Goal: Task Accomplishment & Management: Use online tool/utility

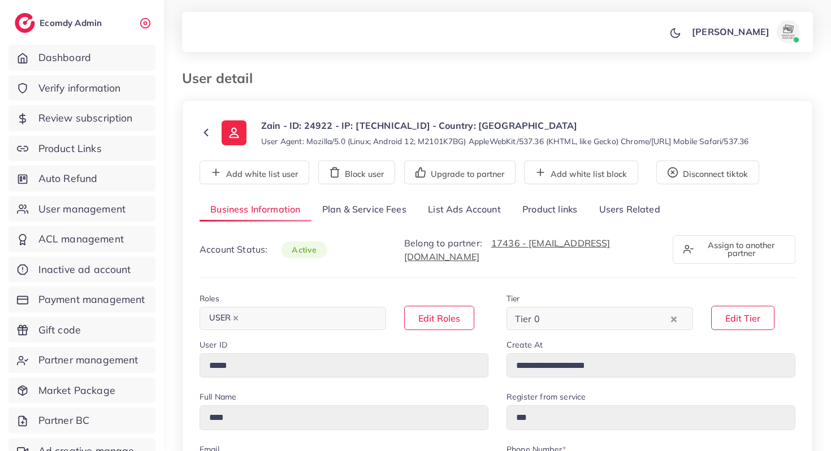
select select "********"
click at [64, 63] on span "Dashboard" at bounding box center [67, 57] width 53 height 15
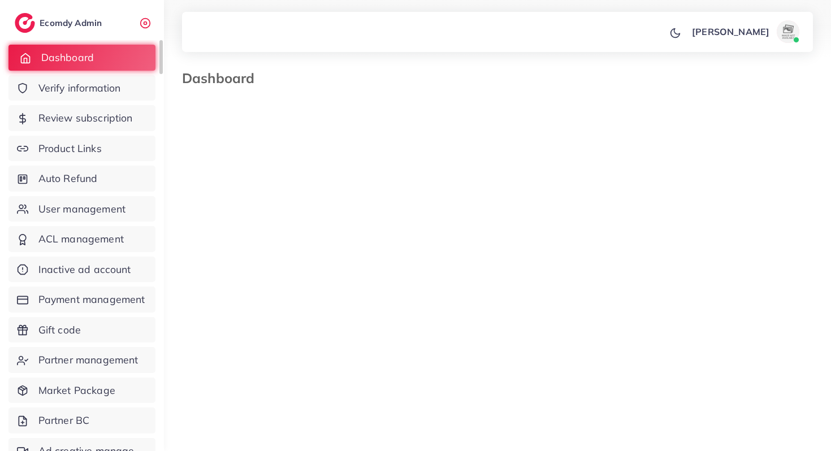
select select "*"
select select "****"
select select "*"
select select "****"
select select "*"
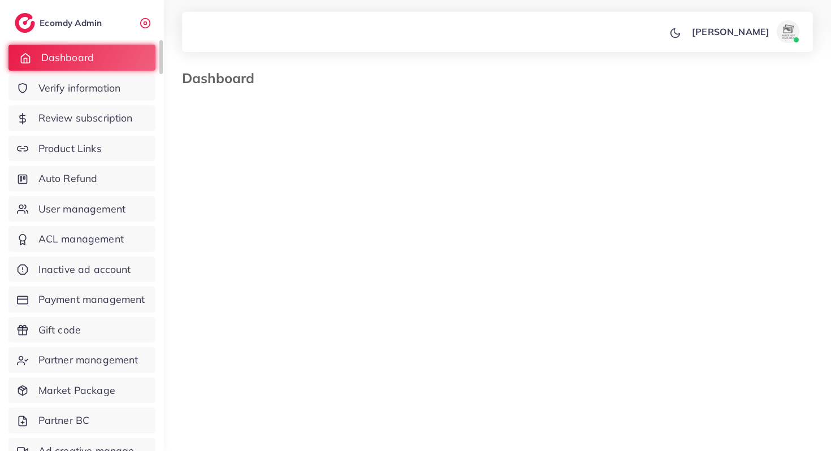
select select "****"
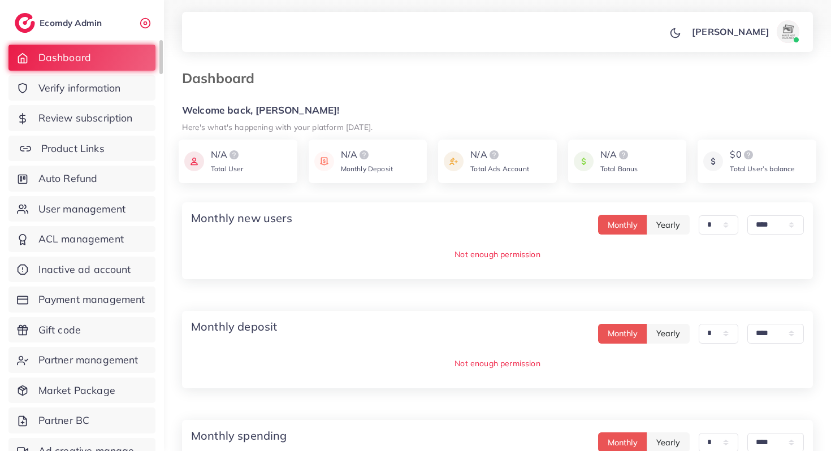
click at [84, 145] on span "Product Links" at bounding box center [72, 148] width 63 height 15
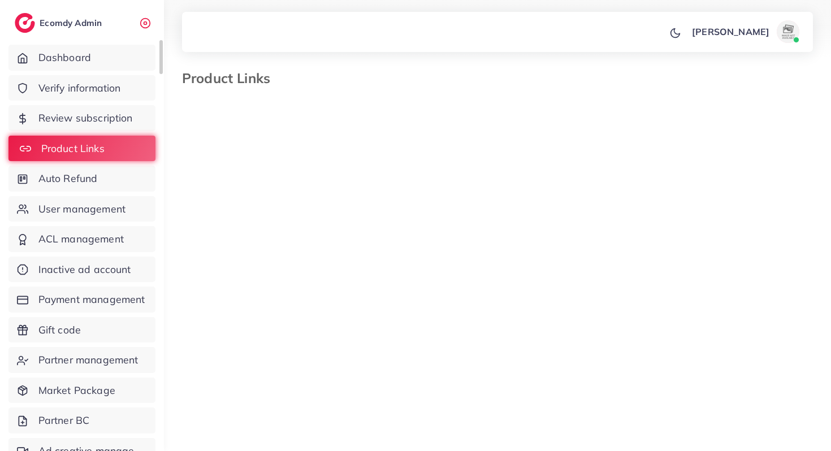
select select "*********"
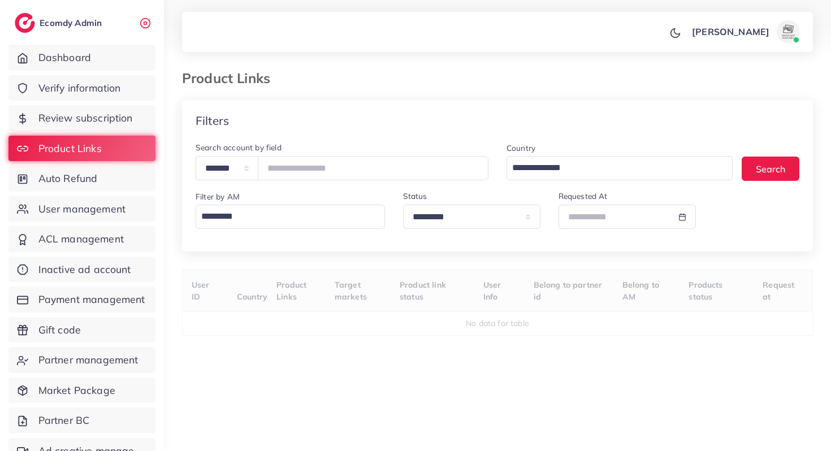
click at [223, 217] on input "Search for option" at bounding box center [287, 216] width 181 height 19
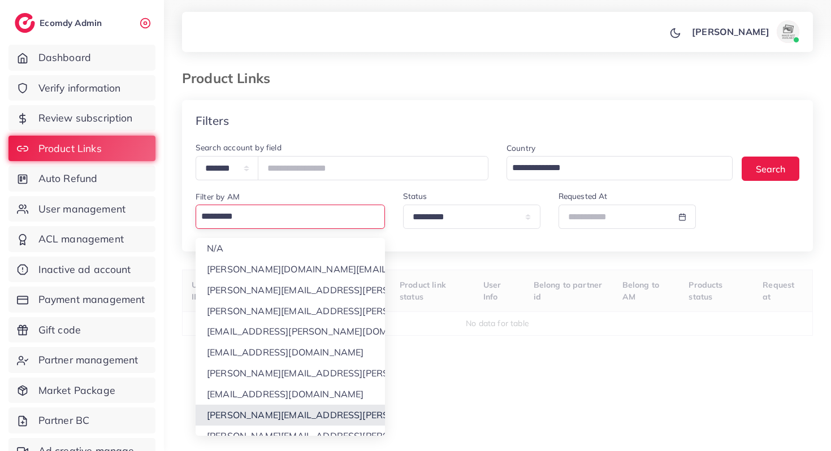
scroll to position [52, 0]
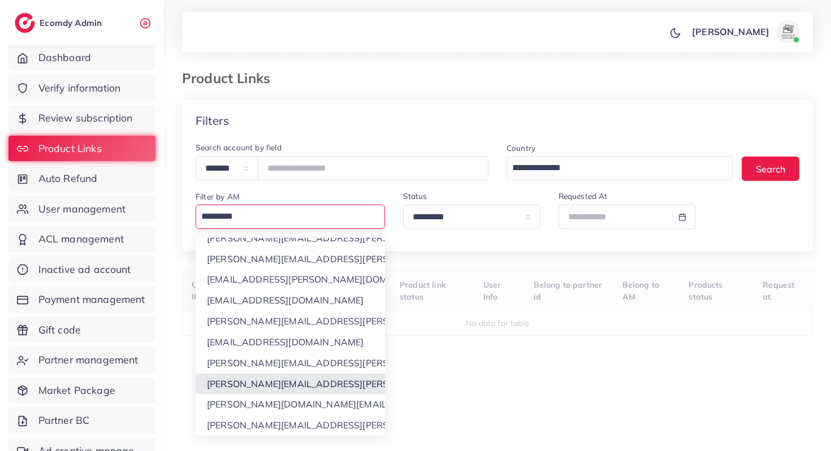
click at [291, 375] on div "**********" at bounding box center [497, 286] width 631 height 373
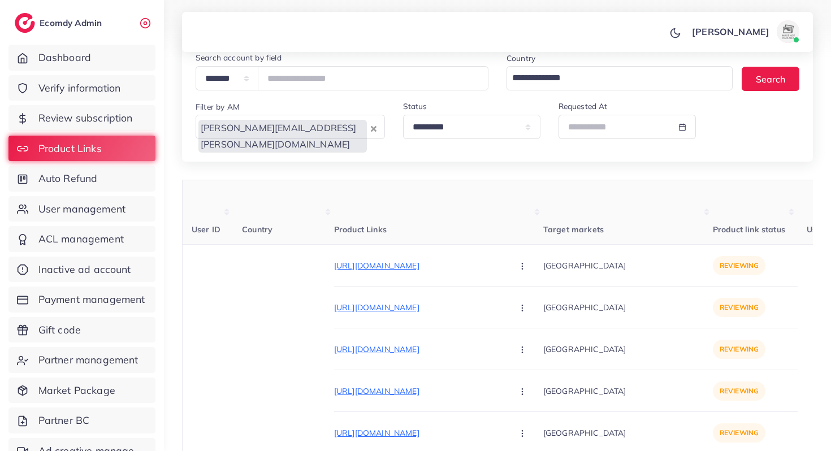
scroll to position [162, 0]
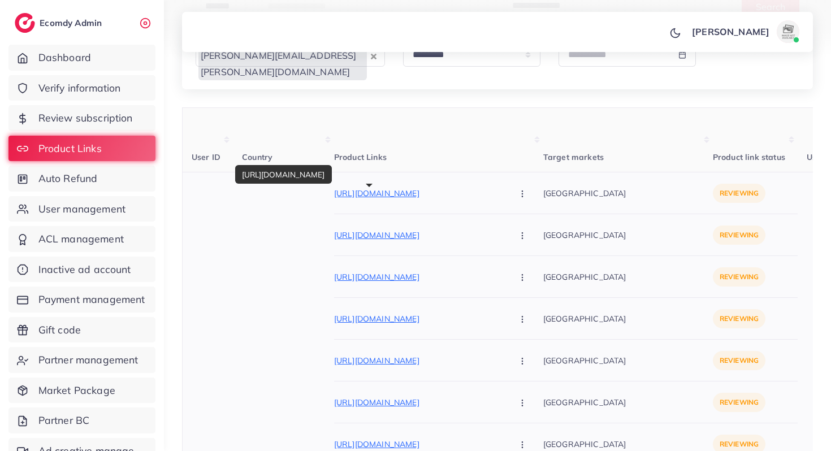
click at [376, 189] on p "[URL][DOMAIN_NAME]" at bounding box center [419, 193] width 170 height 14
click at [503, 189] on button "button" at bounding box center [523, 192] width 40 height 25
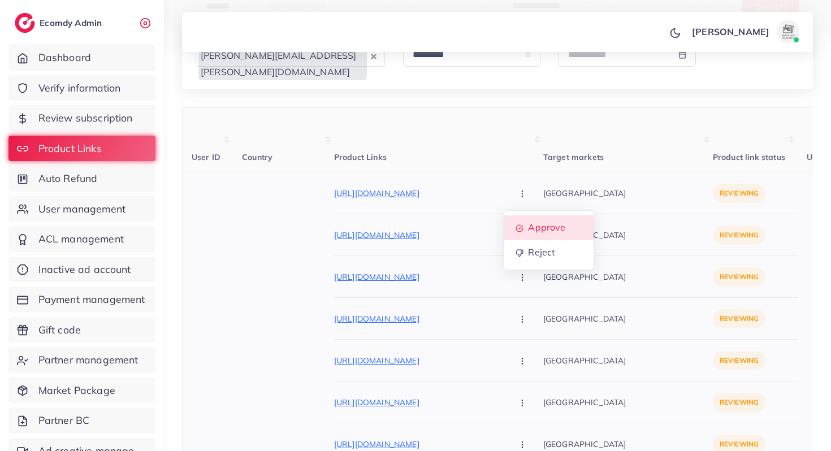
click at [528, 223] on span "Approve" at bounding box center [546, 227] width 37 height 11
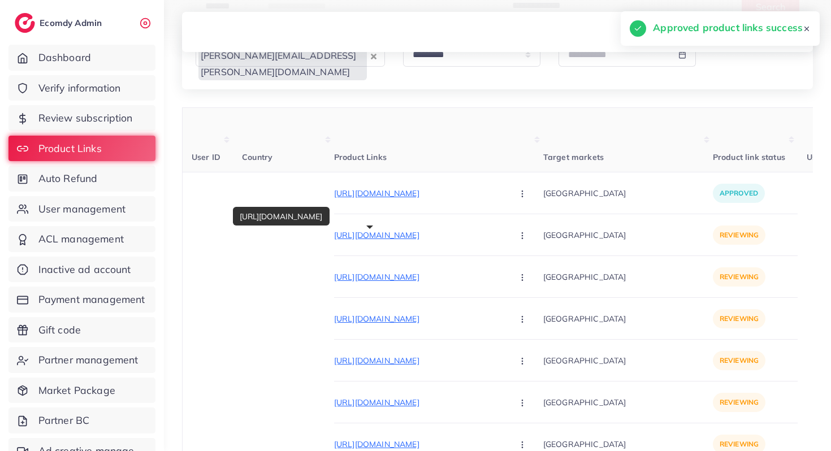
click at [428, 237] on p "[URL][DOMAIN_NAME]" at bounding box center [419, 235] width 170 height 14
click at [518, 234] on icon "button" at bounding box center [522, 235] width 9 height 9
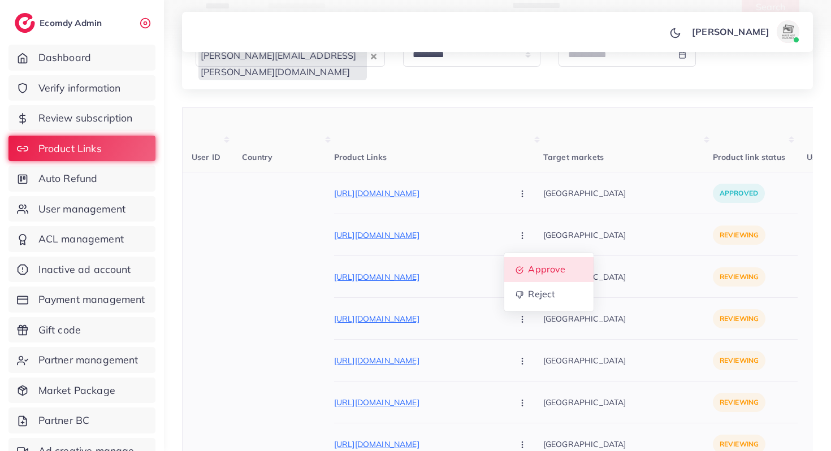
click at [528, 266] on span "Approve" at bounding box center [546, 269] width 37 height 11
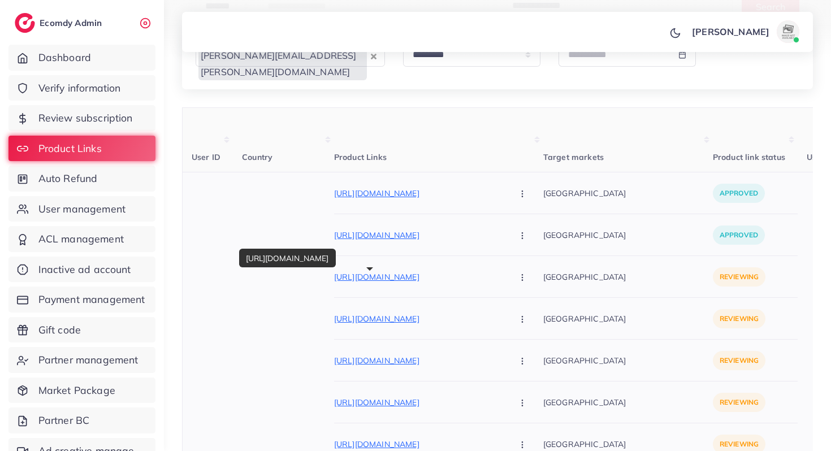
click at [381, 277] on p "[URL][DOMAIN_NAME]" at bounding box center [419, 277] width 170 height 14
click at [503, 270] on button "button" at bounding box center [523, 276] width 40 height 25
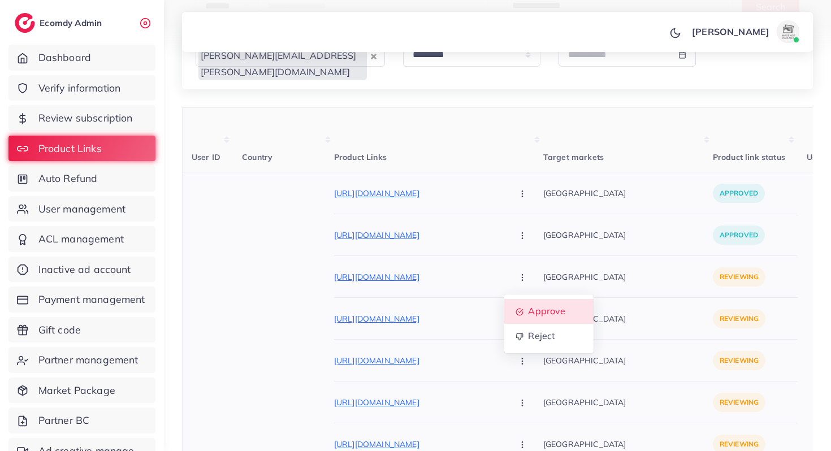
click at [528, 315] on span "Approve" at bounding box center [546, 311] width 37 height 11
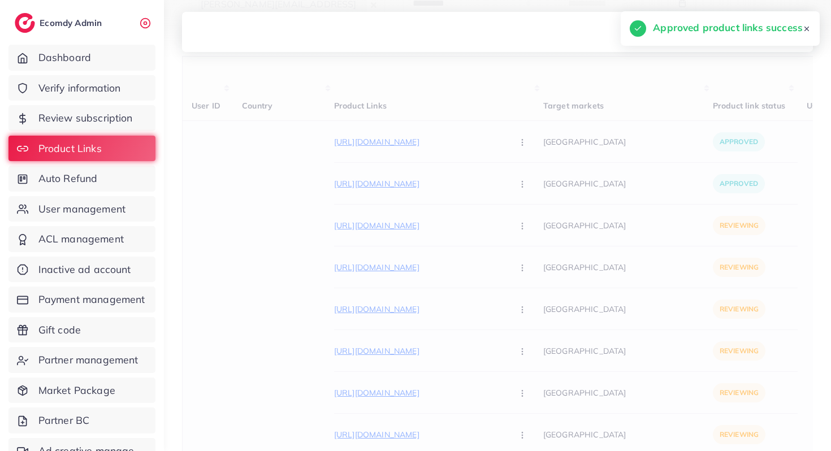
scroll to position [240, 0]
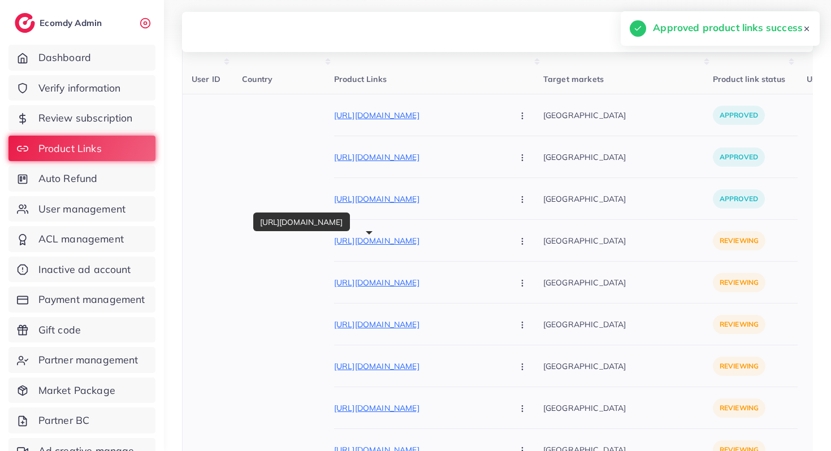
click at [418, 246] on p "[URL][DOMAIN_NAME]" at bounding box center [419, 241] width 170 height 14
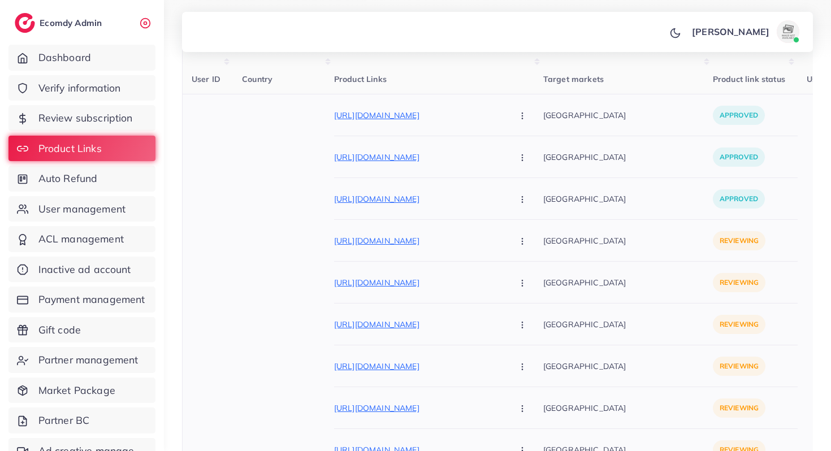
click at [503, 248] on button "button" at bounding box center [523, 240] width 40 height 25
click at [528, 272] on span "Approve" at bounding box center [546, 275] width 37 height 11
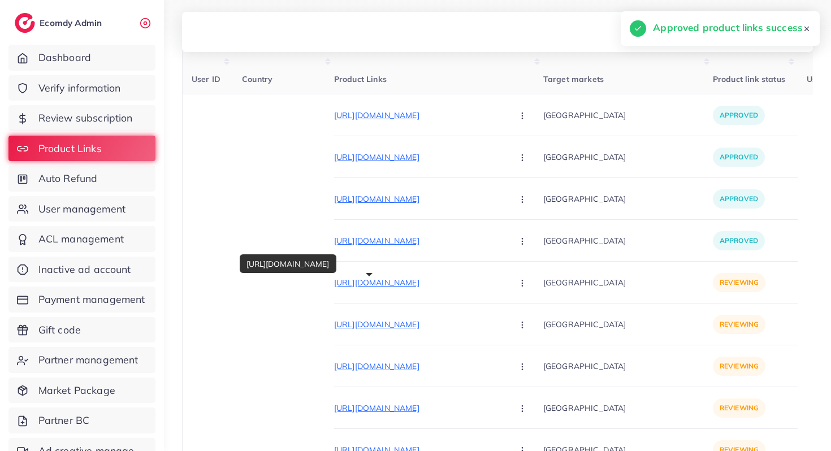
click at [417, 283] on p "[URL][DOMAIN_NAME]" at bounding box center [419, 283] width 170 height 14
click at [503, 291] on button "button" at bounding box center [523, 282] width 40 height 25
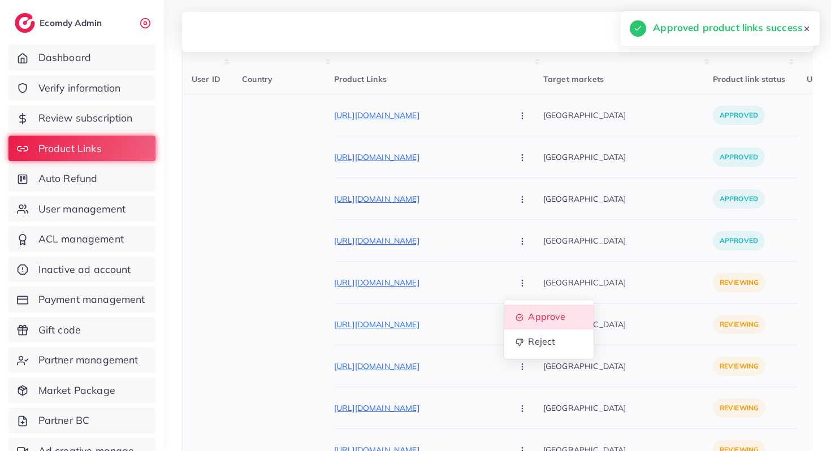
click at [504, 327] on link "Approve" at bounding box center [548, 317] width 89 height 25
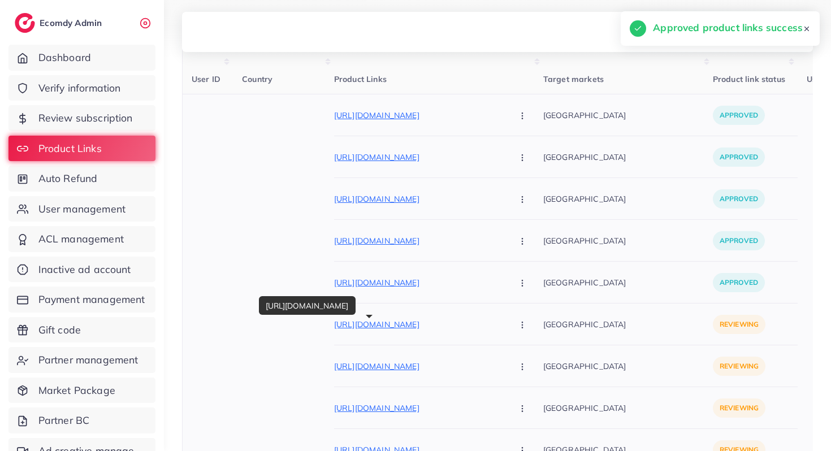
click at [403, 328] on p "[URL][DOMAIN_NAME]" at bounding box center [419, 325] width 170 height 14
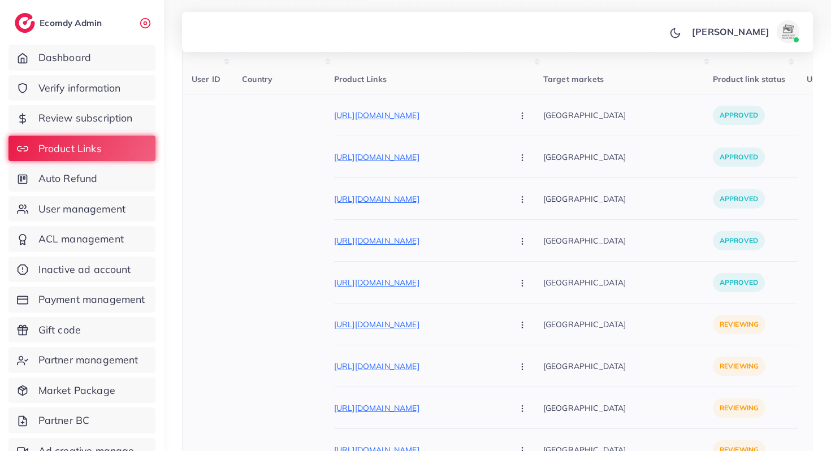
click at [518, 323] on icon "button" at bounding box center [522, 324] width 9 height 9
click at [504, 350] on link "Approve" at bounding box center [548, 358] width 89 height 25
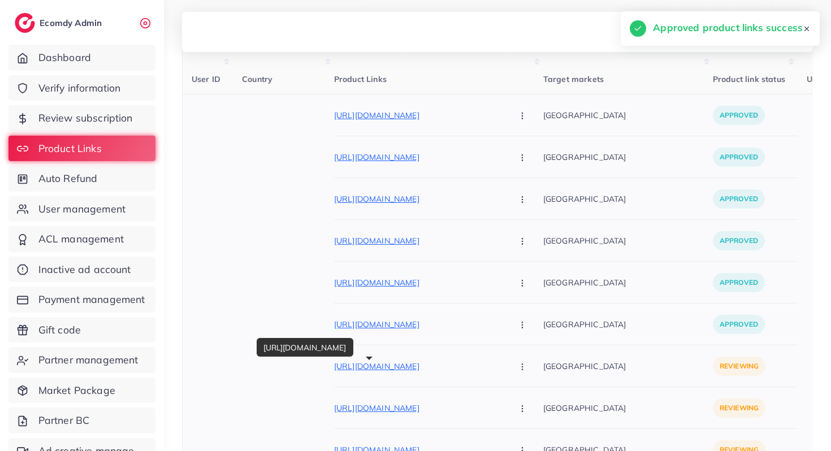
click at [436, 371] on p "[URL][DOMAIN_NAME]" at bounding box center [419, 366] width 170 height 14
click at [518, 367] on icon "button" at bounding box center [522, 366] width 9 height 9
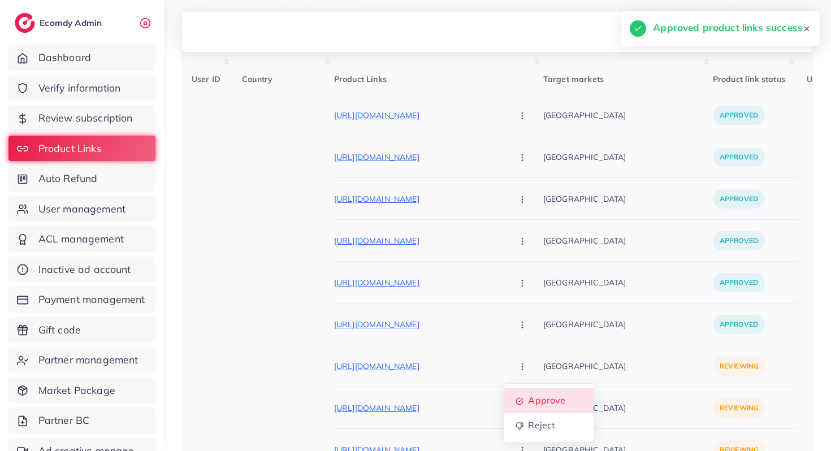
click at [528, 406] on span "Approve" at bounding box center [546, 400] width 37 height 11
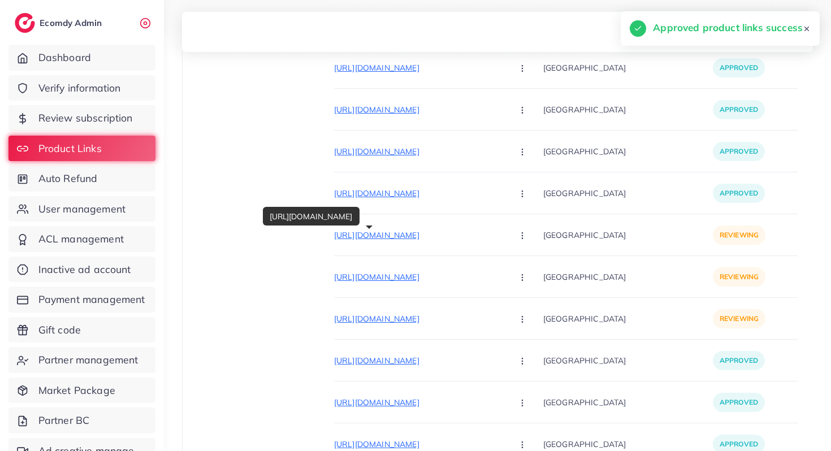
scroll to position [441, 0]
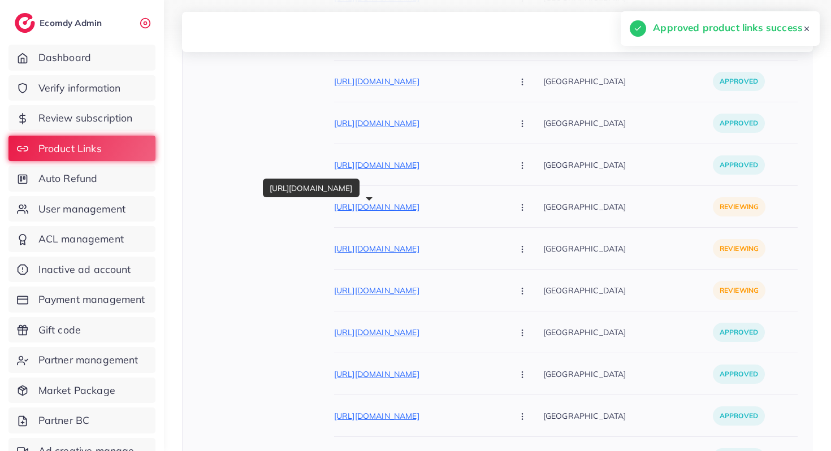
click at [397, 206] on p "[URL][DOMAIN_NAME]" at bounding box center [419, 207] width 170 height 14
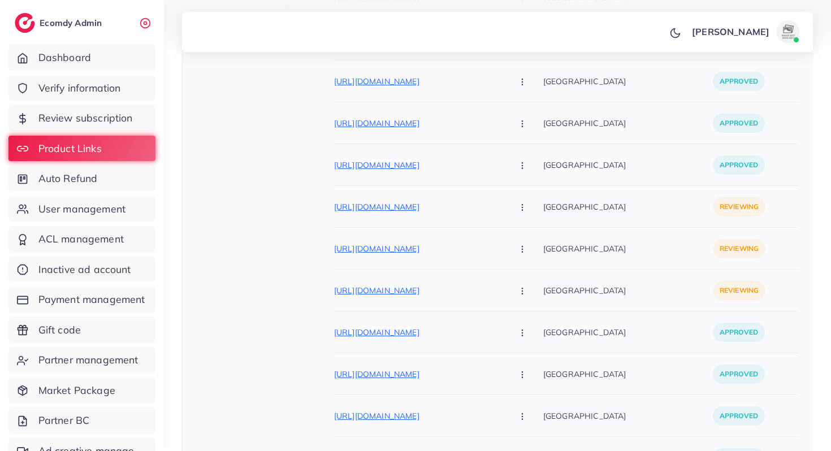
click at [503, 216] on button "button" at bounding box center [523, 206] width 40 height 25
click at [528, 242] on span "Approve" at bounding box center [546, 241] width 37 height 11
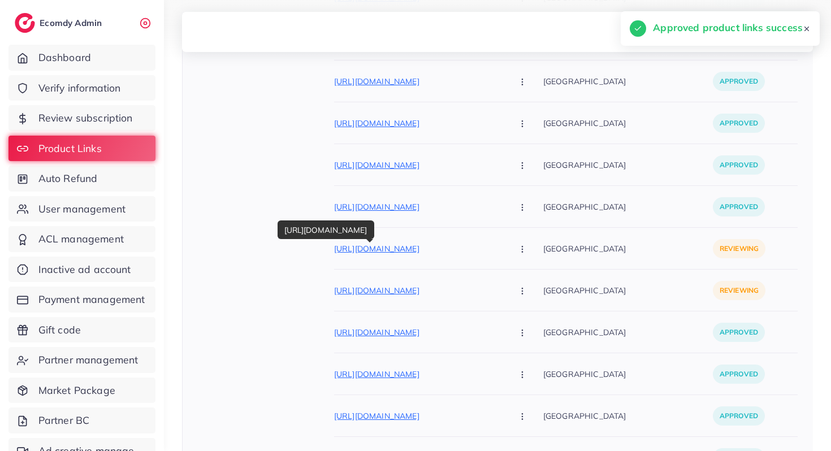
click at [412, 251] on p "[URL][DOMAIN_NAME]" at bounding box center [419, 249] width 170 height 14
click at [518, 246] on icon "button" at bounding box center [522, 249] width 9 height 9
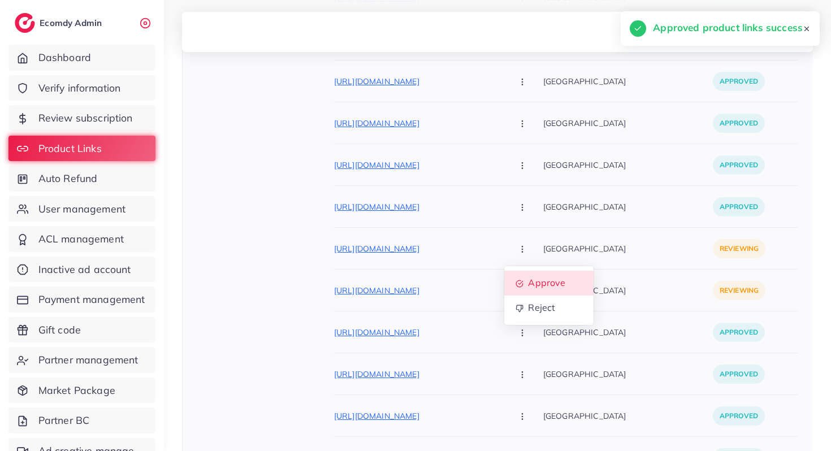
click at [528, 282] on span "Approve" at bounding box center [546, 282] width 37 height 11
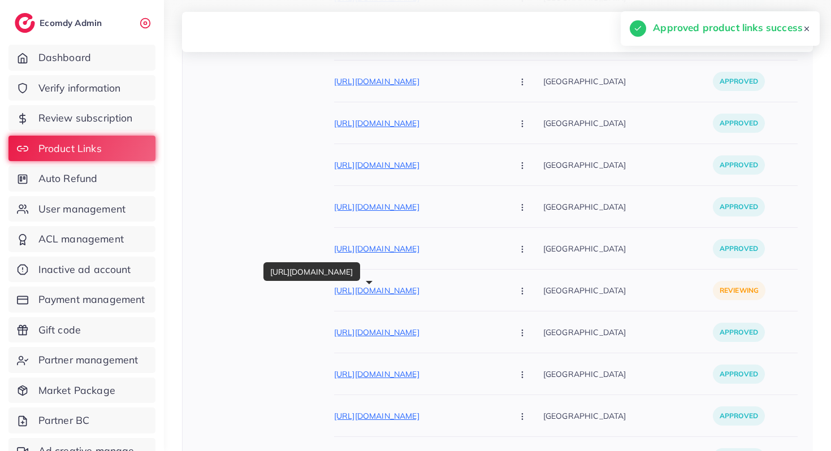
click at [424, 295] on p "[URL][DOMAIN_NAME]" at bounding box center [419, 291] width 170 height 14
click at [503, 290] on button "button" at bounding box center [523, 289] width 40 height 25
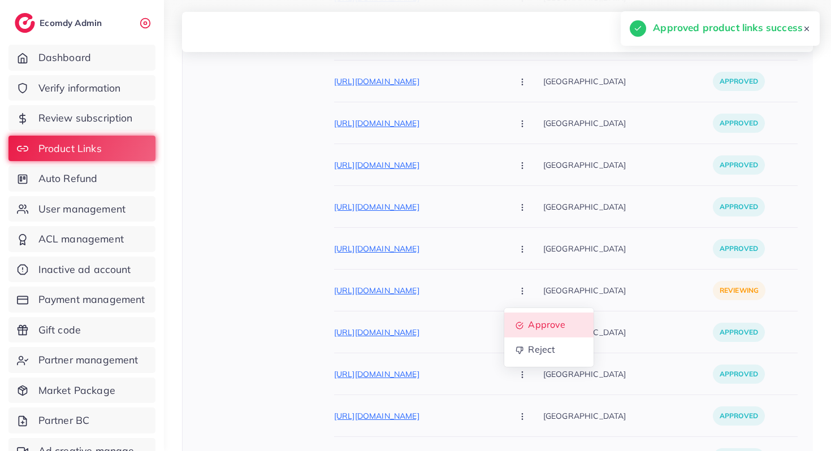
click at [528, 328] on span "Approve" at bounding box center [546, 324] width 37 height 11
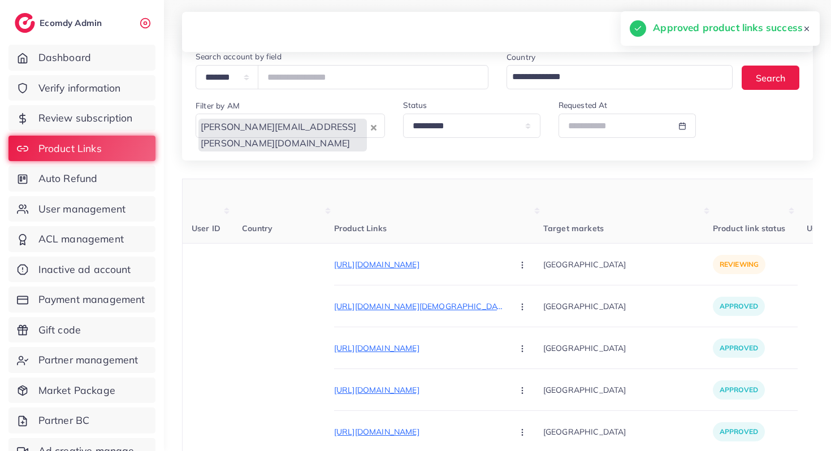
scroll to position [0, 0]
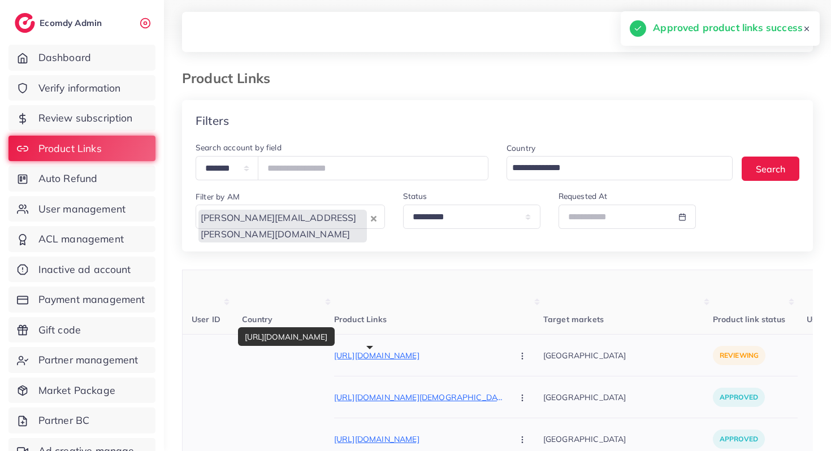
click at [397, 359] on p "[URL][DOMAIN_NAME]" at bounding box center [419, 356] width 170 height 14
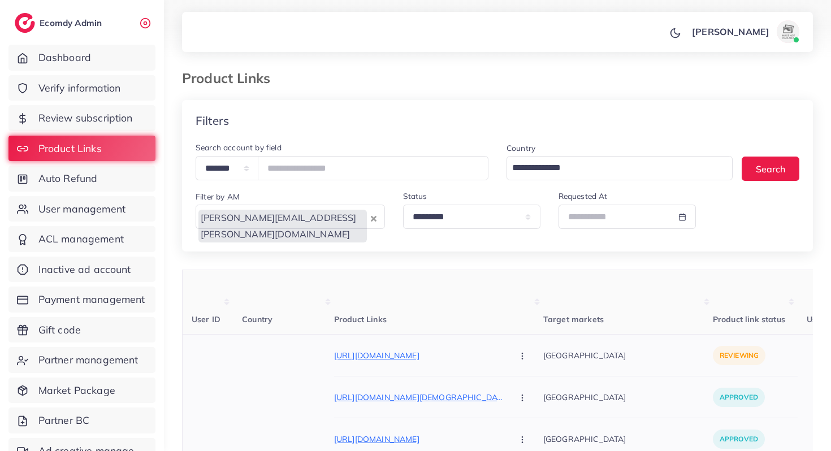
click at [518, 355] on icon "button" at bounding box center [522, 355] width 9 height 9
click at [504, 386] on link "Approve" at bounding box center [548, 389] width 89 height 25
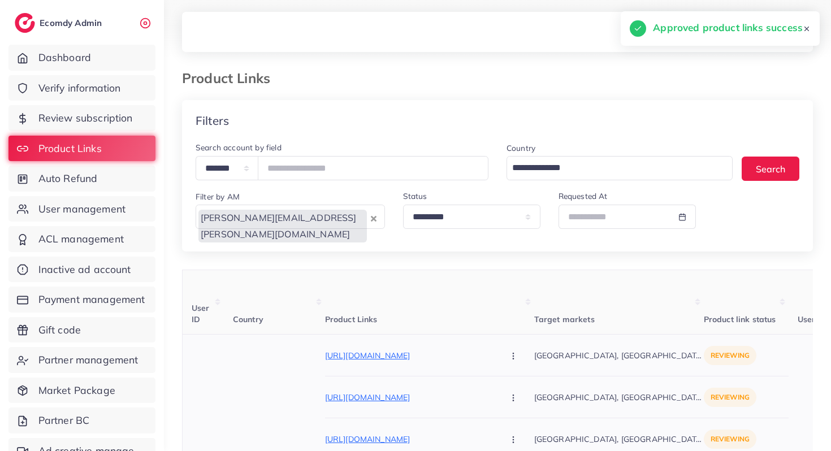
click at [364, 348] on div "[URL][DOMAIN_NAME] Approve Reject" at bounding box center [429, 354] width 209 height 25
click at [364, 355] on p "[URL][DOMAIN_NAME]" at bounding box center [410, 356] width 170 height 14
click at [509, 352] on icon "button" at bounding box center [513, 355] width 9 height 9
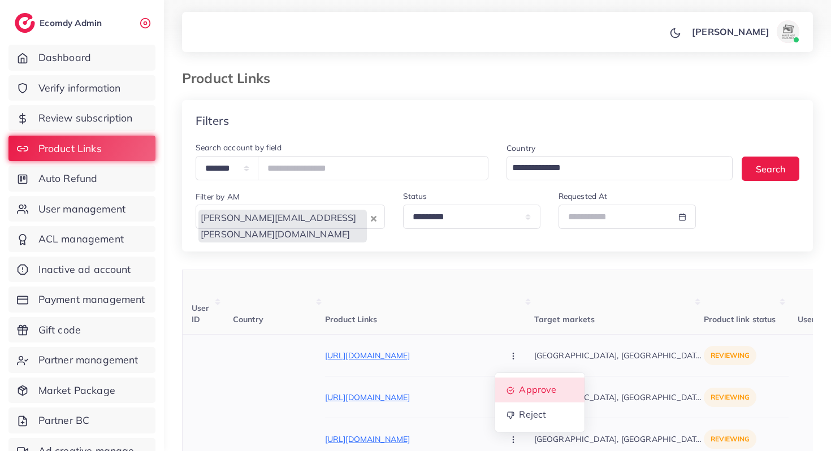
click at [495, 384] on link "Approve" at bounding box center [539, 389] width 89 height 25
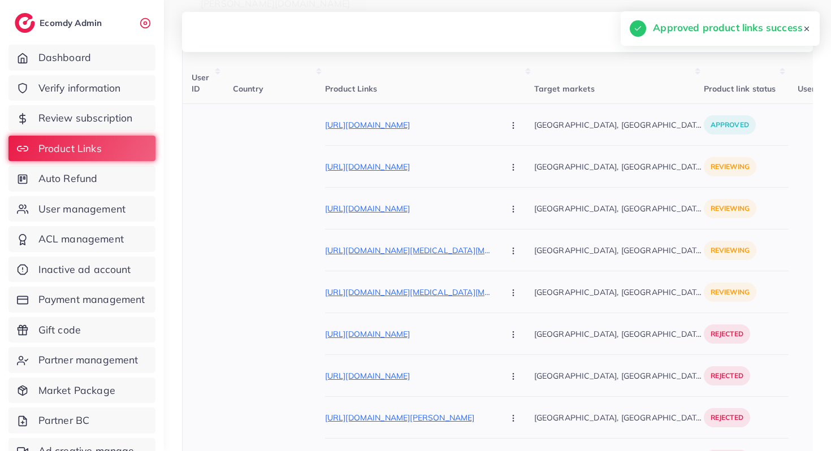
scroll to position [291, 0]
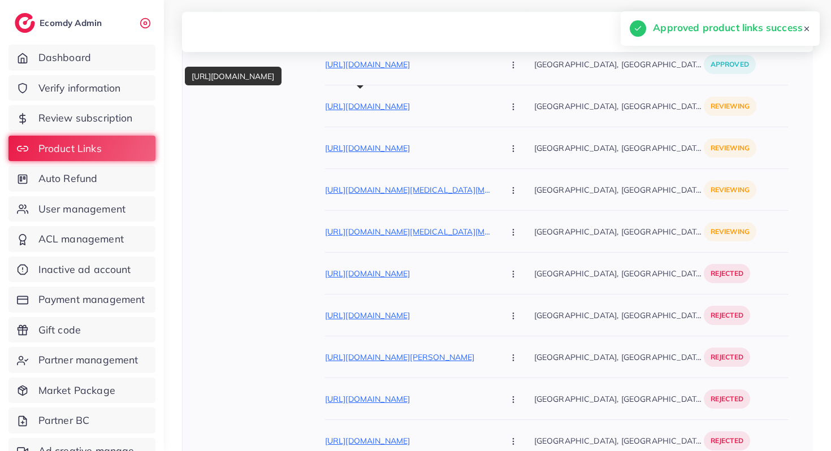
click at [325, 110] on p "[URL][DOMAIN_NAME]" at bounding box center [410, 106] width 170 height 14
click at [494, 108] on button "button" at bounding box center [514, 105] width 40 height 25
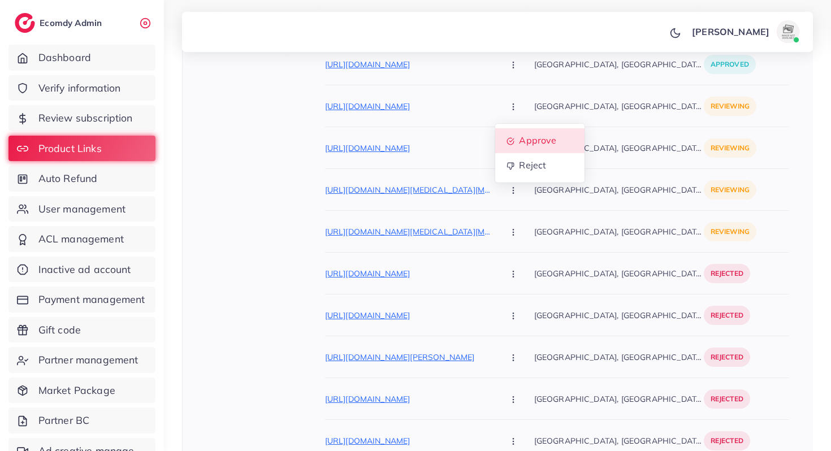
click at [495, 131] on link "Approve" at bounding box center [539, 140] width 89 height 25
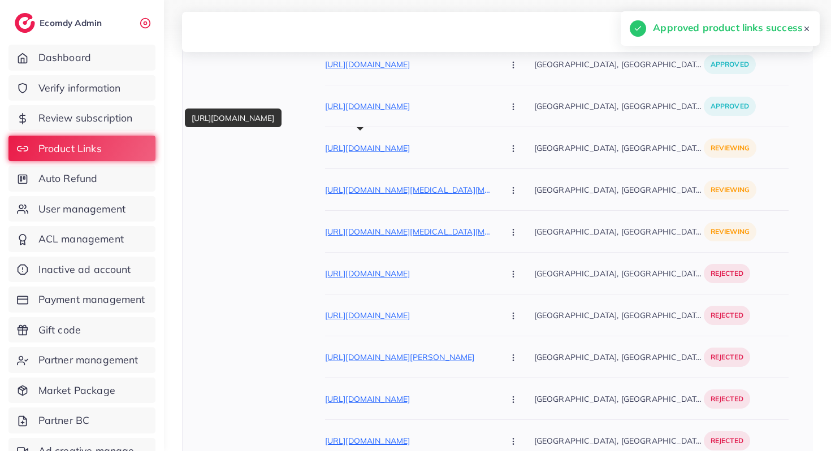
click at [423, 148] on p "[URL][DOMAIN_NAME]" at bounding box center [410, 148] width 170 height 14
click at [509, 146] on icon "button" at bounding box center [513, 148] width 9 height 9
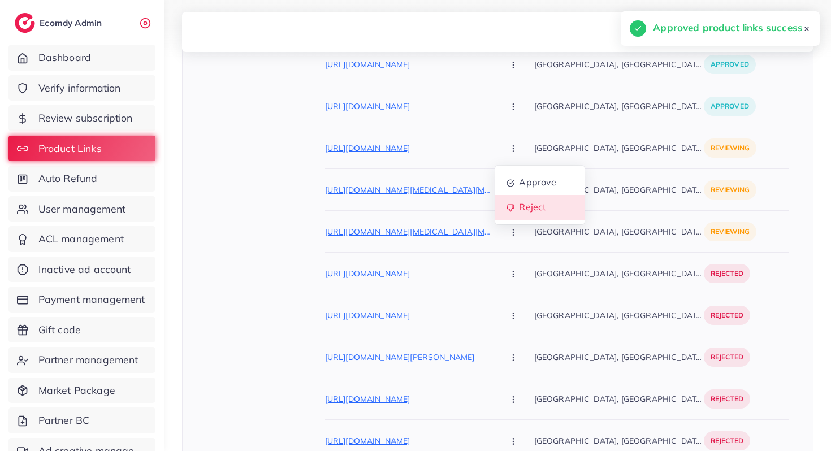
click at [495, 199] on link "Reject" at bounding box center [539, 207] width 89 height 25
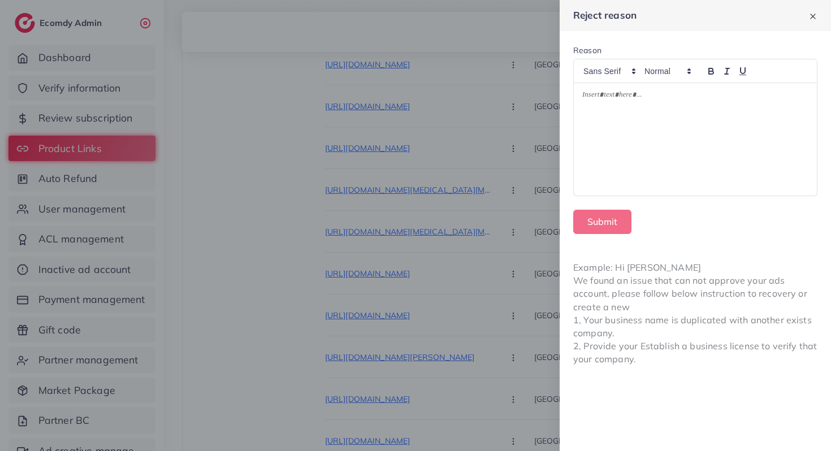
click at [674, 150] on div at bounding box center [695, 139] width 243 height 113
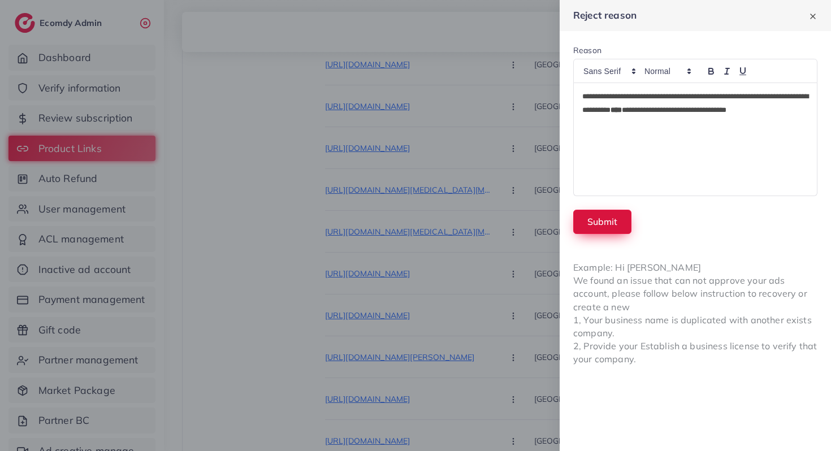
click at [621, 220] on button "Submit" at bounding box center [602, 222] width 58 height 24
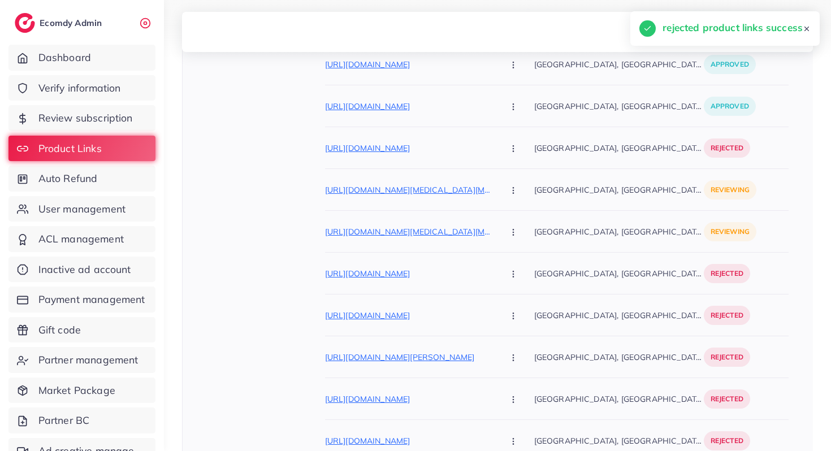
click at [381, 200] on div "[URL][DOMAIN_NAME][MEDICAL_DATA][MEDICAL_DATA] Approve Reject" at bounding box center [429, 189] width 209 height 25
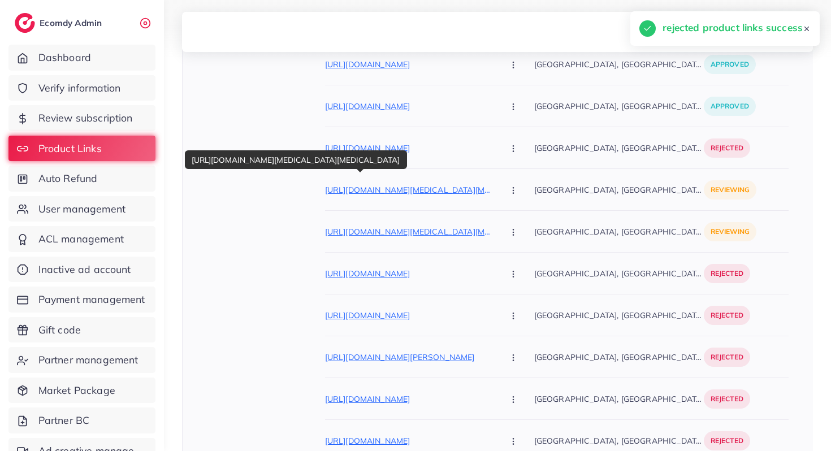
click at [388, 187] on p "[URL][DOMAIN_NAME][MEDICAL_DATA][MEDICAL_DATA]" at bounding box center [410, 190] width 170 height 14
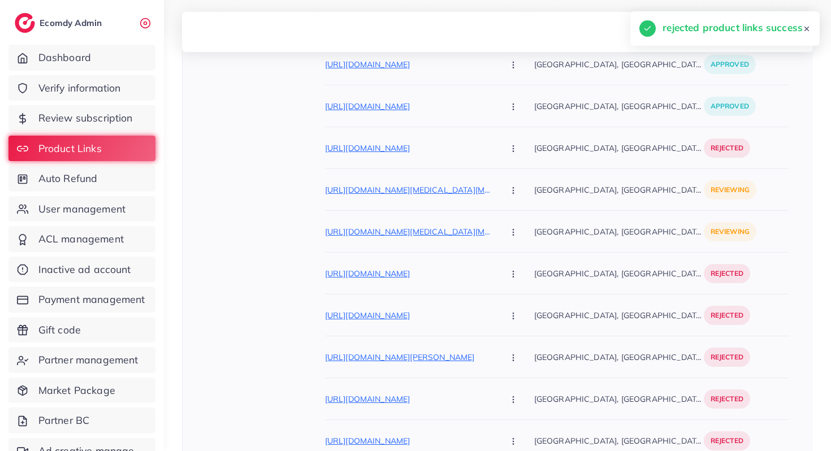
click at [509, 193] on icon "button" at bounding box center [513, 190] width 9 height 9
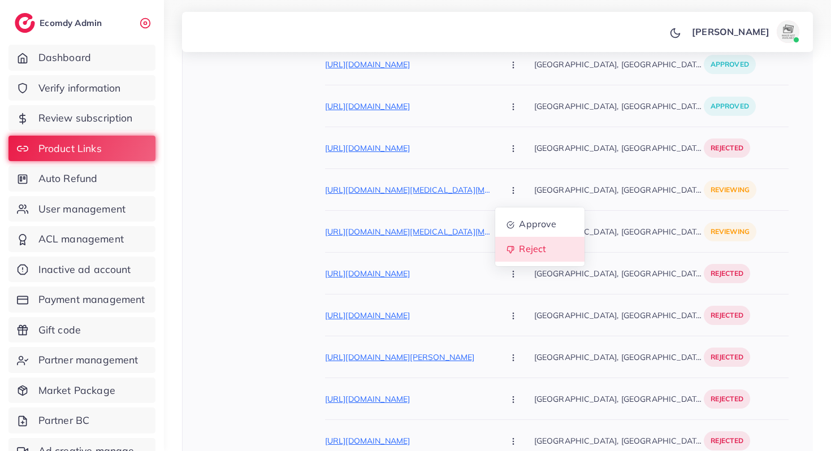
click at [519, 246] on span "Reject" at bounding box center [532, 249] width 27 height 11
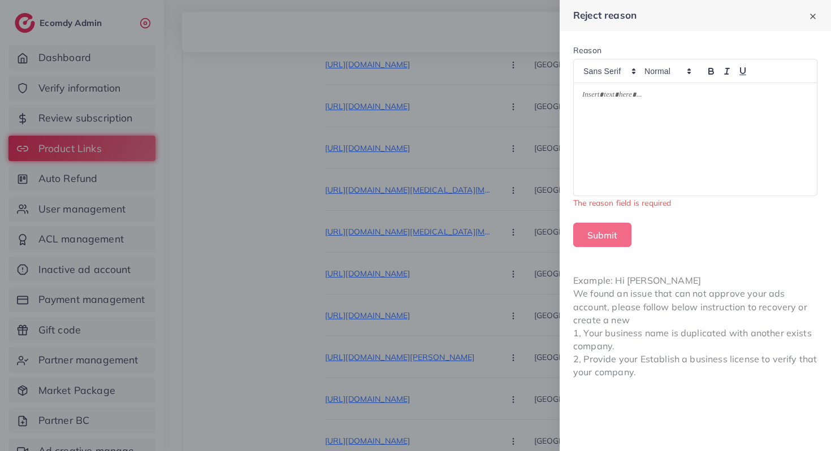
click at [625, 167] on div at bounding box center [695, 139] width 243 height 113
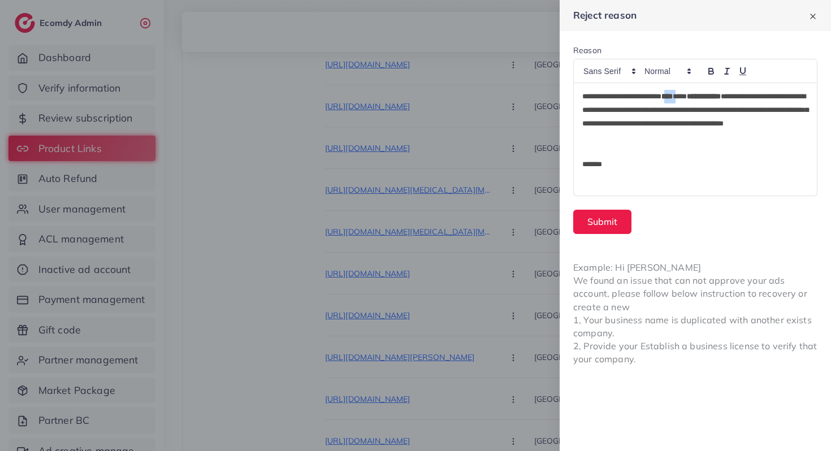
drag, startPoint x: 689, startPoint y: 101, endPoint x: 680, endPoint y: 101, distance: 9.1
click at [680, 102] on p "**********" at bounding box center [695, 117] width 226 height 54
click at [589, 216] on button "Submit" at bounding box center [602, 222] width 58 height 24
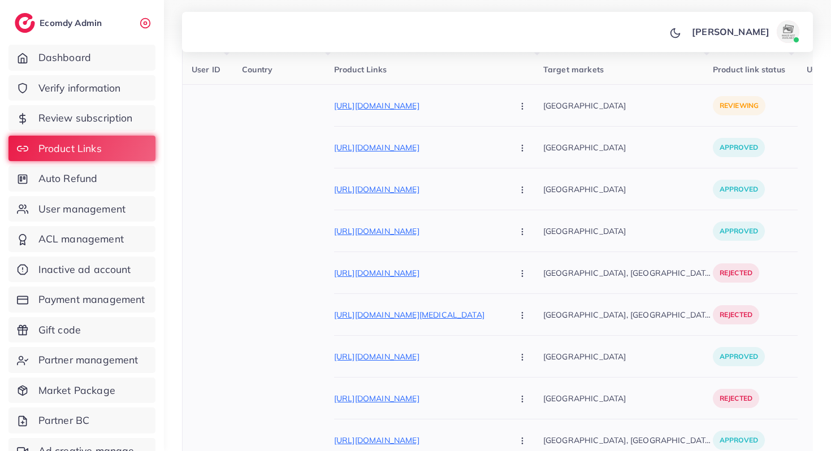
scroll to position [246, 0]
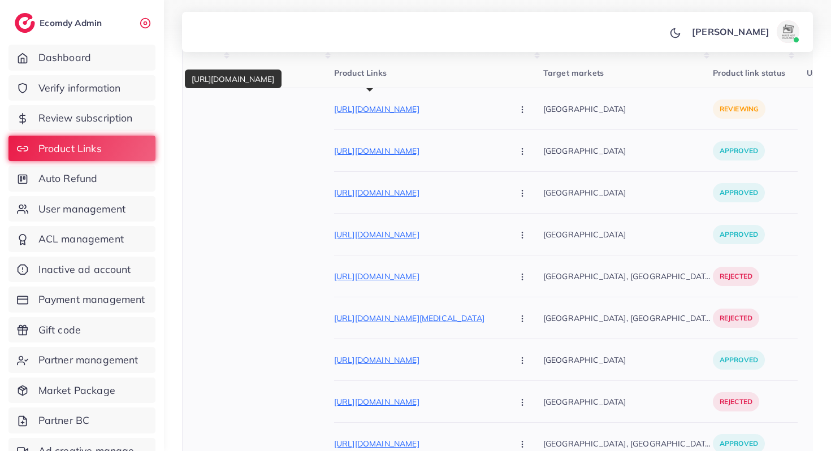
click at [392, 109] on p "[URL][DOMAIN_NAME]" at bounding box center [419, 109] width 170 height 14
click at [503, 103] on button "button" at bounding box center [523, 108] width 40 height 25
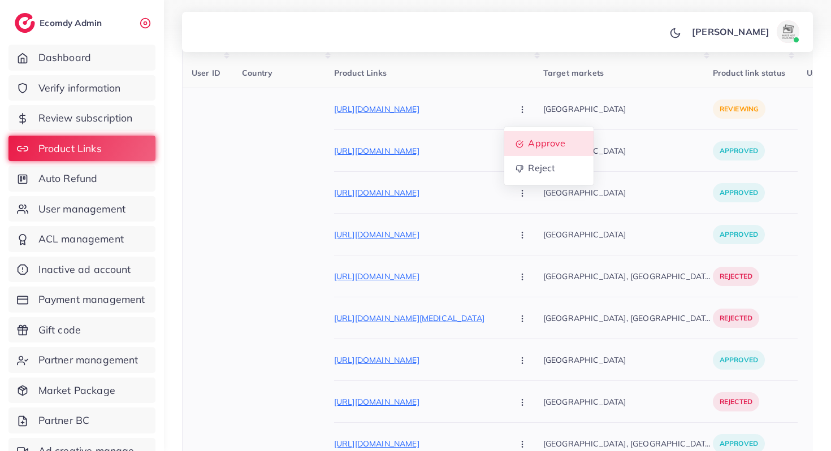
click at [504, 153] on link "Approve" at bounding box center [548, 143] width 89 height 25
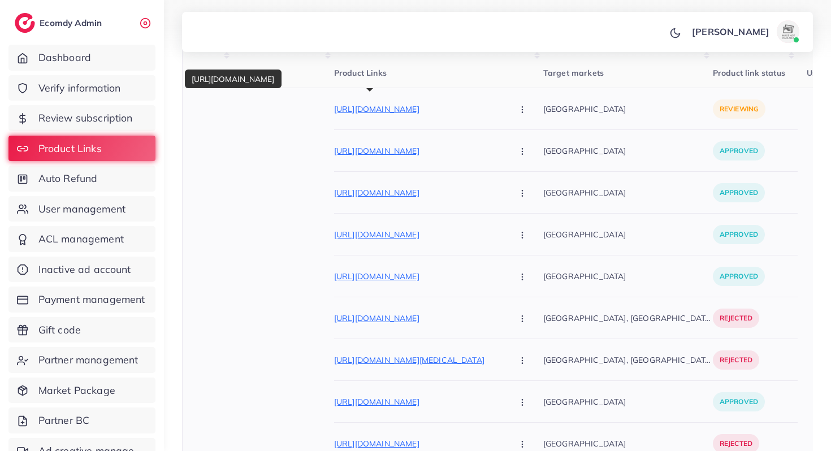
click at [422, 106] on p "[URL][DOMAIN_NAME]" at bounding box center [419, 109] width 170 height 14
click at [518, 109] on icon "button" at bounding box center [522, 109] width 9 height 9
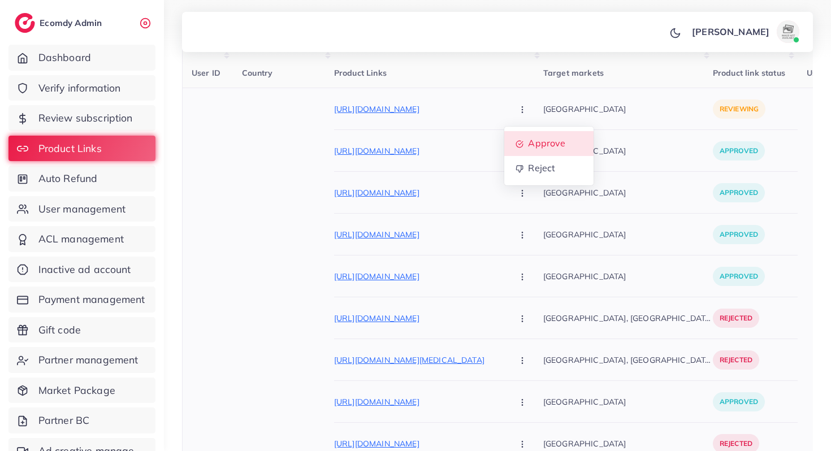
click at [504, 139] on link "Approve" at bounding box center [548, 143] width 89 height 25
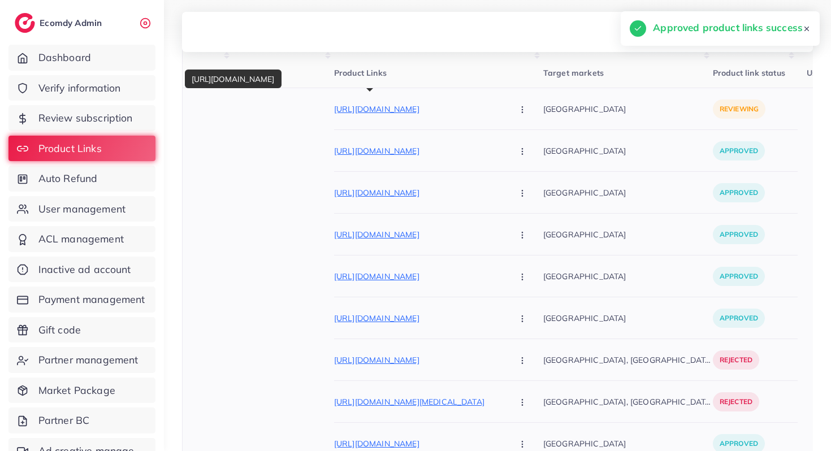
click at [443, 111] on p "[URL][DOMAIN_NAME]" at bounding box center [419, 109] width 170 height 14
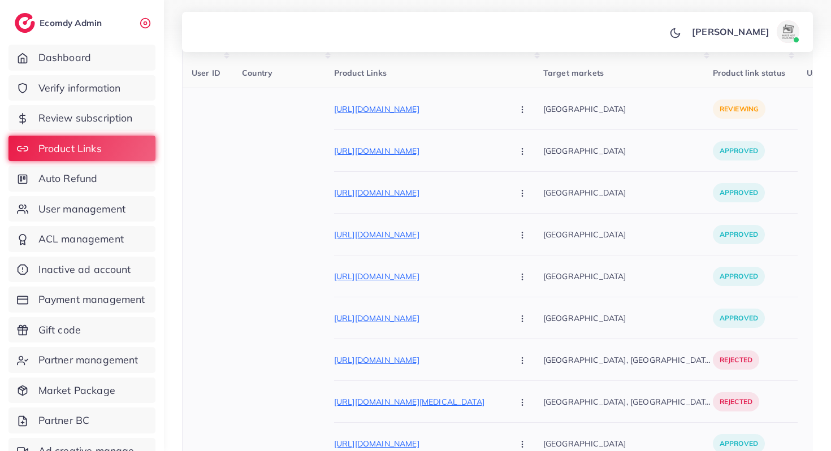
click at [503, 108] on button "button" at bounding box center [523, 108] width 40 height 25
click at [515, 144] on icon at bounding box center [519, 145] width 8 height 8
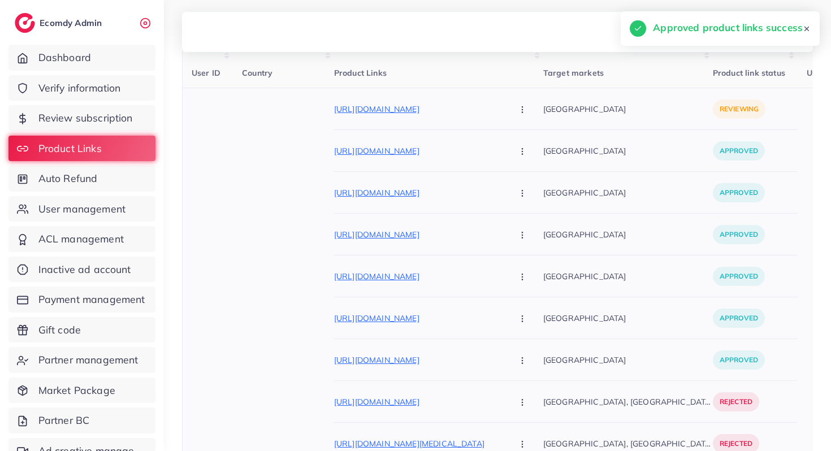
click at [427, 111] on p "[URL][DOMAIN_NAME]" at bounding box center [419, 109] width 170 height 14
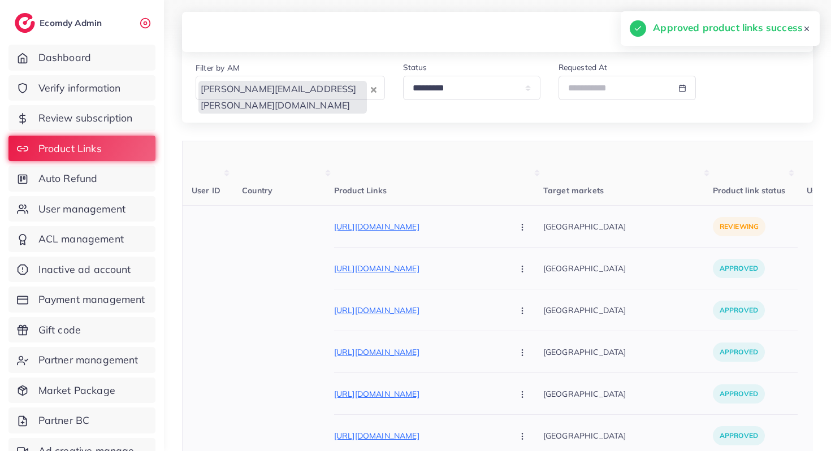
scroll to position [123, 0]
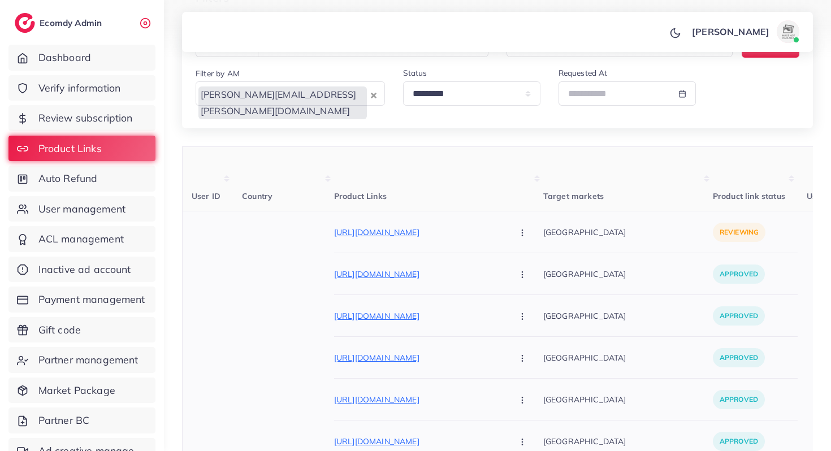
click at [503, 241] on button "button" at bounding box center [523, 231] width 40 height 25
click at [528, 265] on span "Approve" at bounding box center [546, 266] width 37 height 11
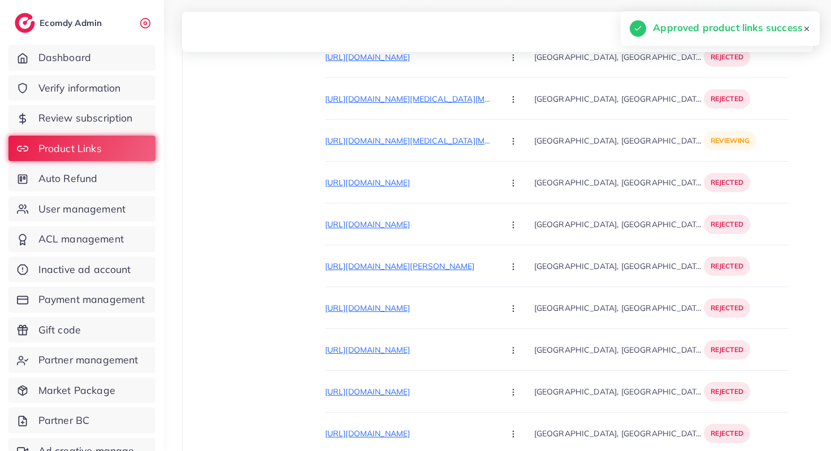
scroll to position [374, 0]
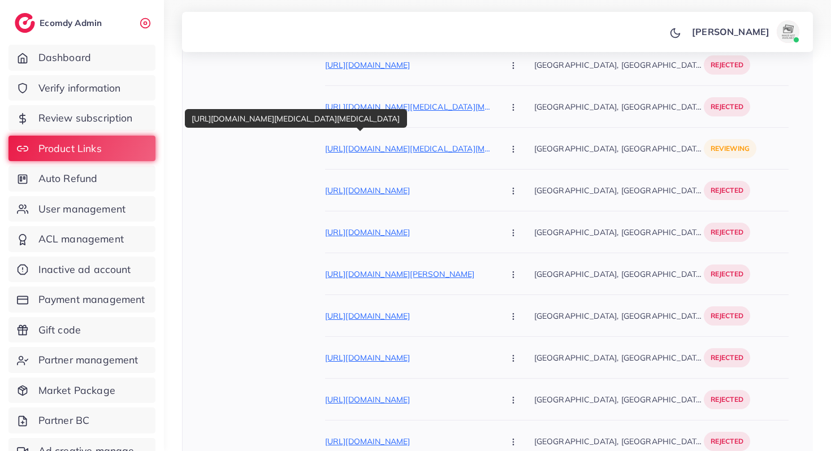
click at [393, 149] on p "[URL][DOMAIN_NAME][MEDICAL_DATA][MEDICAL_DATA]" at bounding box center [410, 149] width 170 height 14
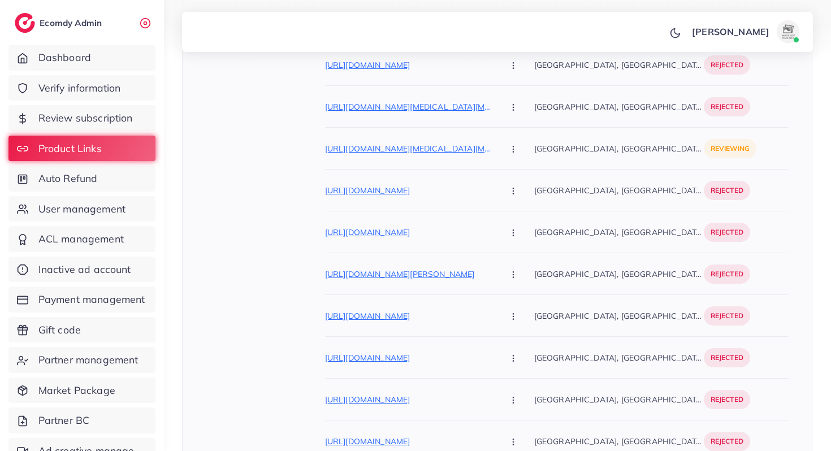
click at [494, 149] on button "button" at bounding box center [514, 148] width 40 height 25
click at [519, 206] on span "Reject" at bounding box center [532, 207] width 27 height 11
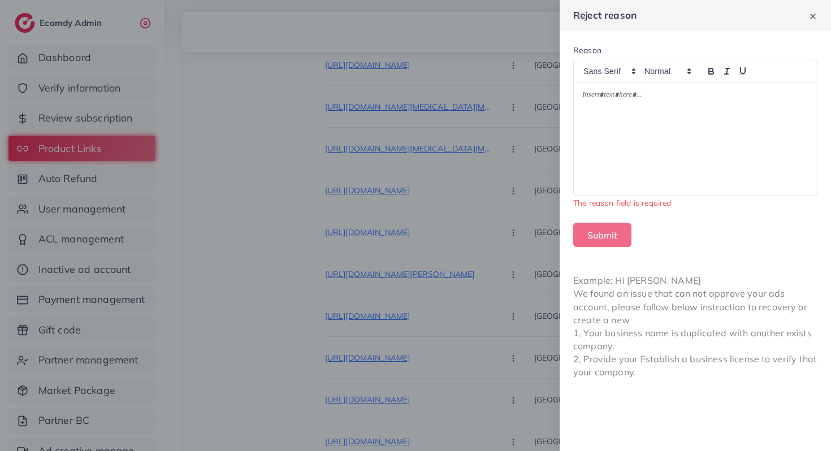
click at [610, 103] on p at bounding box center [695, 97] width 226 height 14
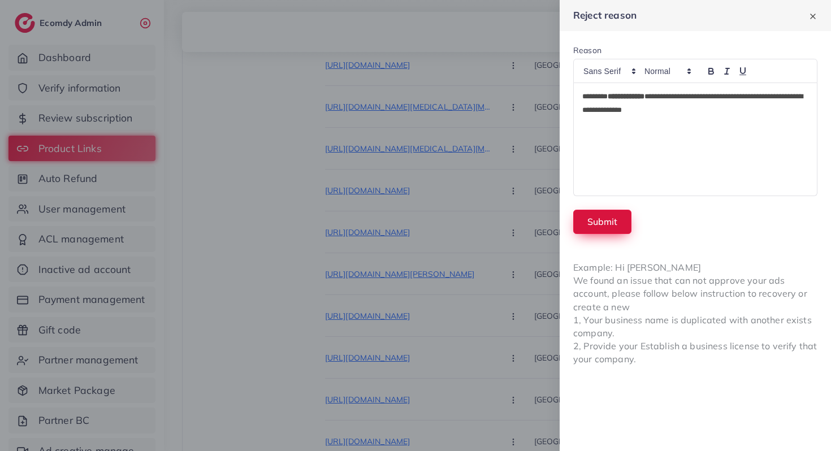
click at [592, 228] on button "Submit" at bounding box center [602, 222] width 58 height 24
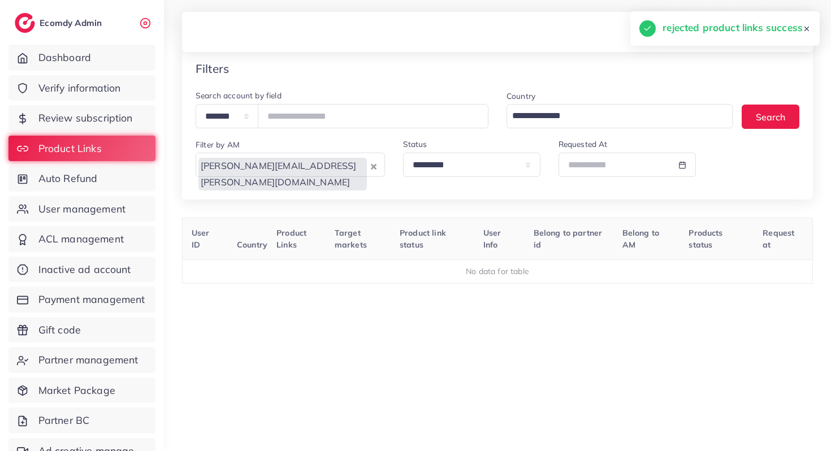
scroll to position [50, 0]
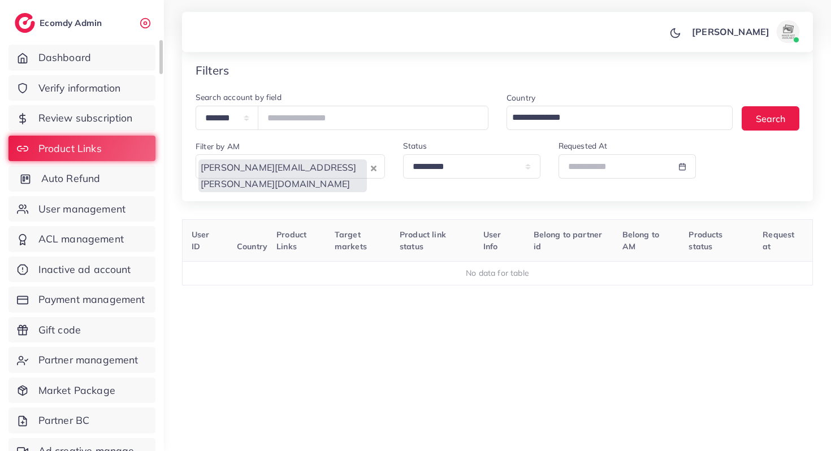
click at [92, 188] on link "Auto Refund" at bounding box center [81, 179] width 147 height 26
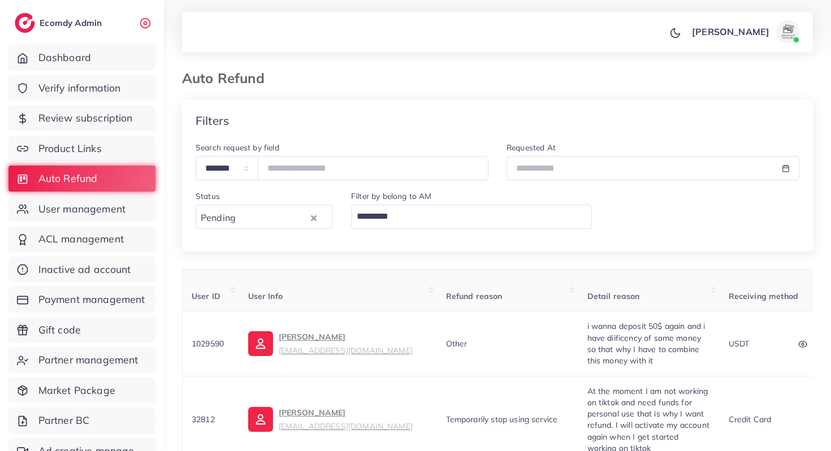
click at [370, 229] on div "Filter by belong to AM Loading..." at bounding box center [471, 213] width 259 height 48
click at [382, 217] on input "Search for option" at bounding box center [469, 216] width 232 height 19
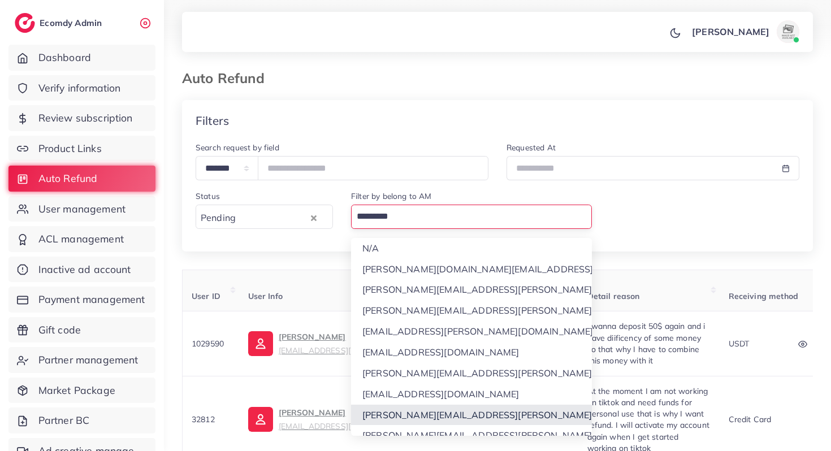
scroll to position [53, 0]
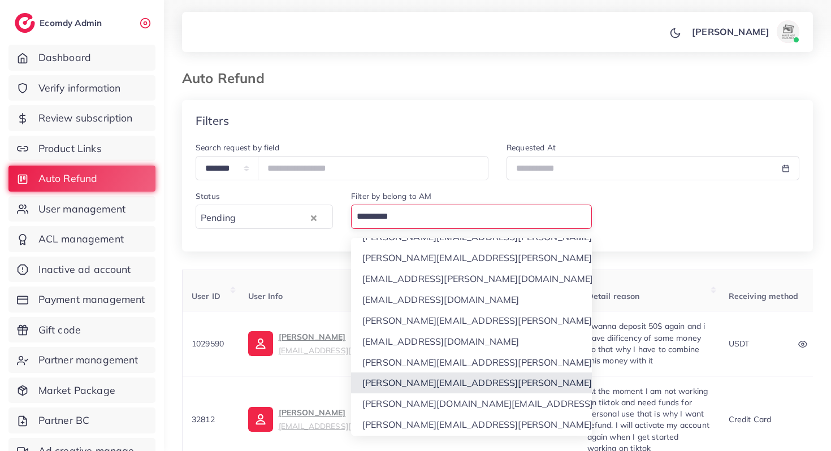
click at [402, 380] on div "**********" at bounding box center [497, 408] width 631 height 616
